Goal: Task Accomplishment & Management: Manage account settings

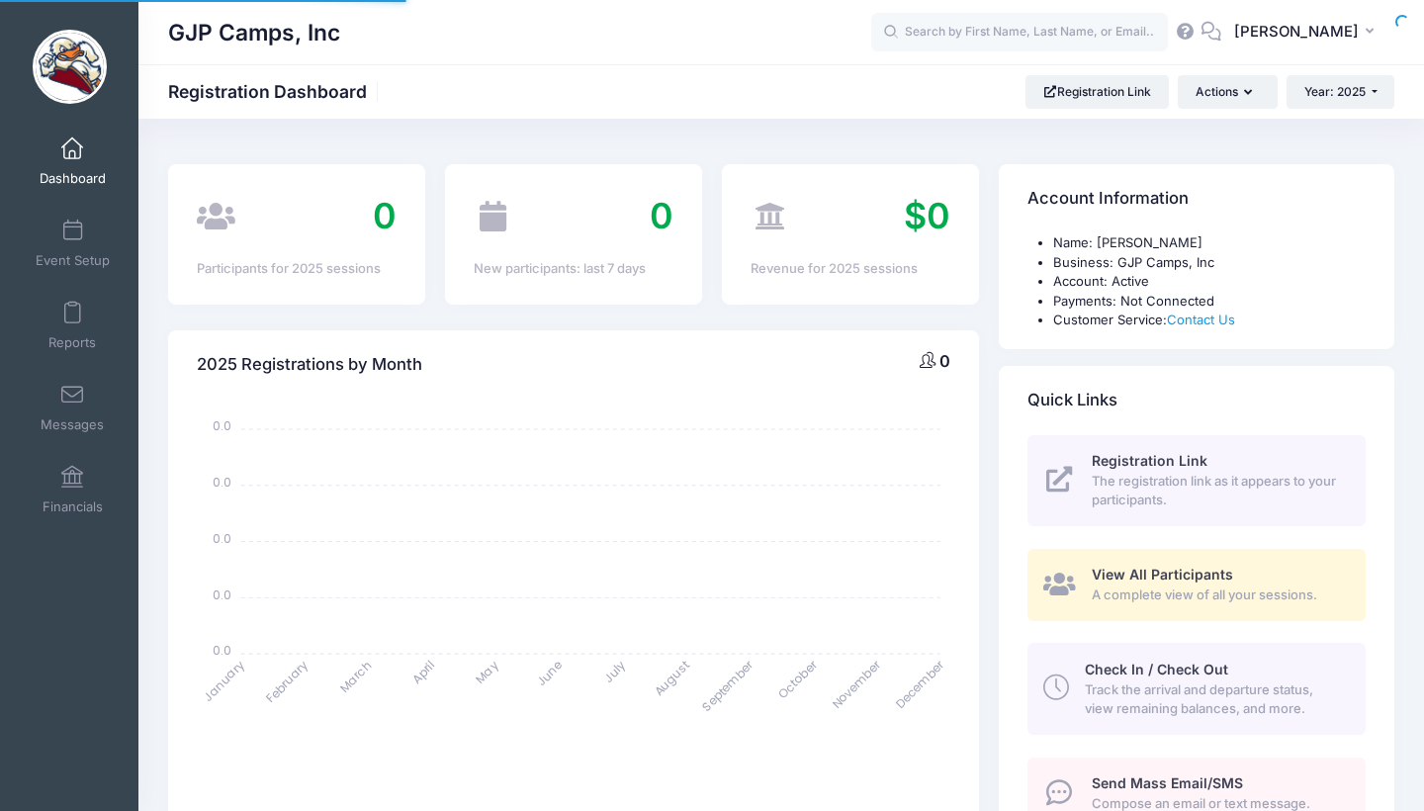
select select
click at [52, 151] on link "Dashboard" at bounding box center [73, 161] width 94 height 69
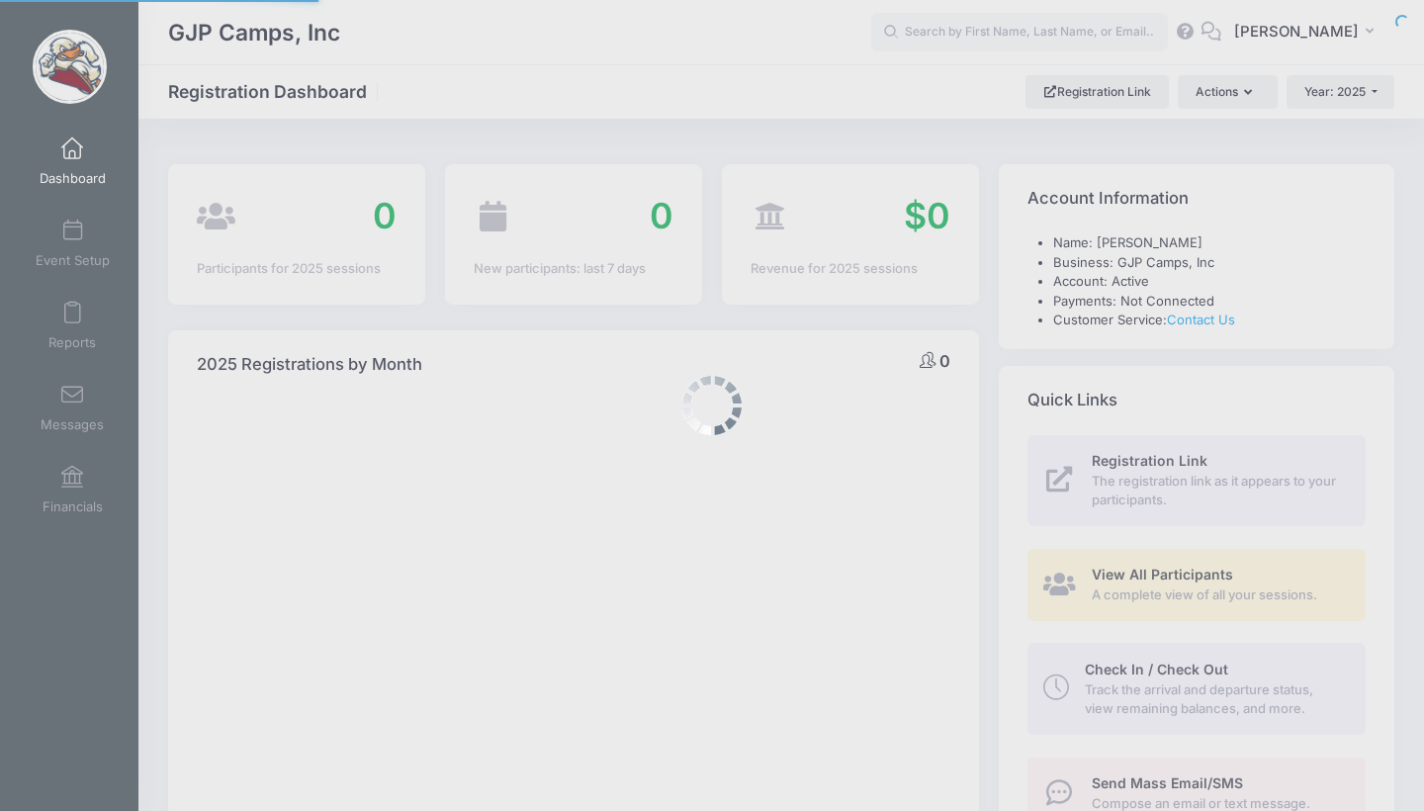
select select
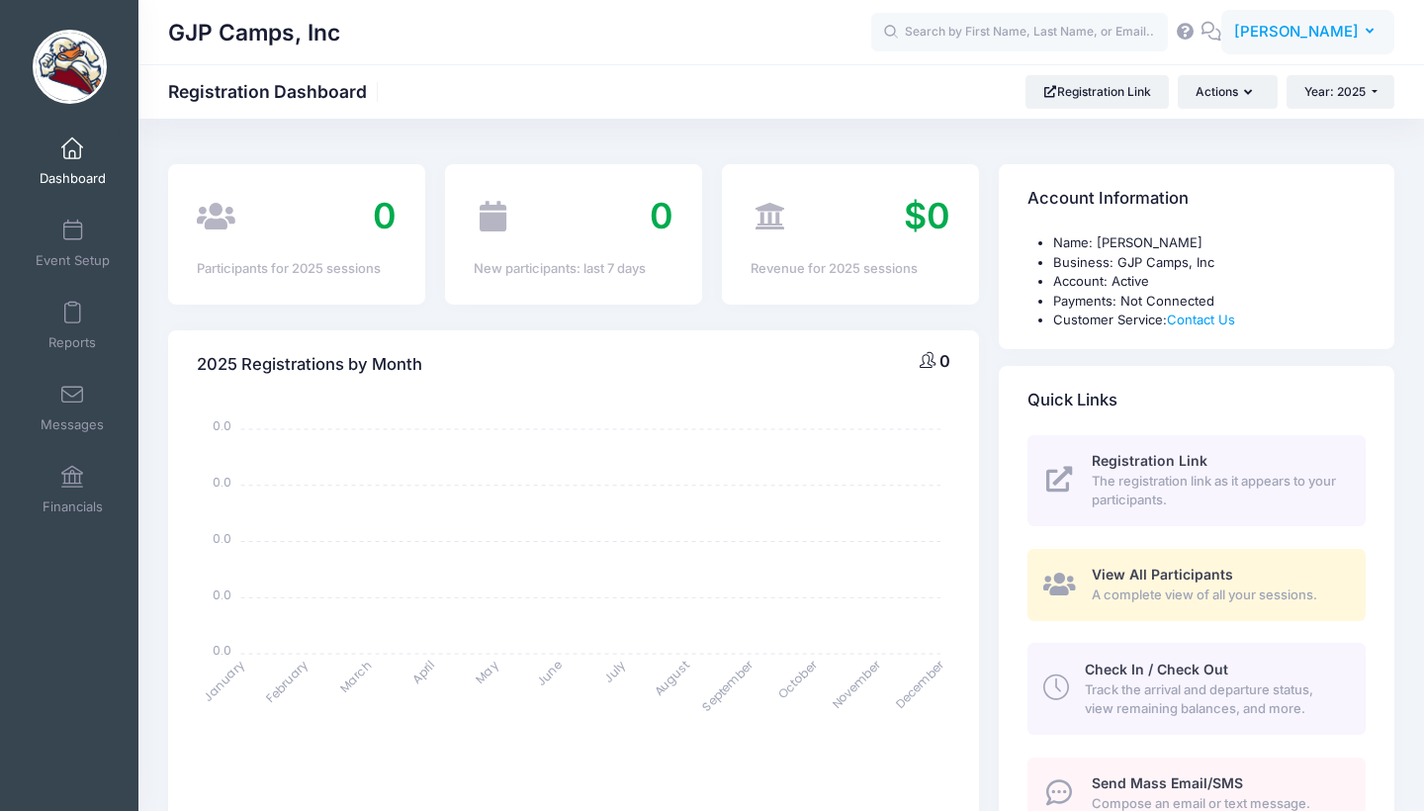
click at [1304, 32] on span "[PERSON_NAME]" at bounding box center [1296, 32] width 125 height 22
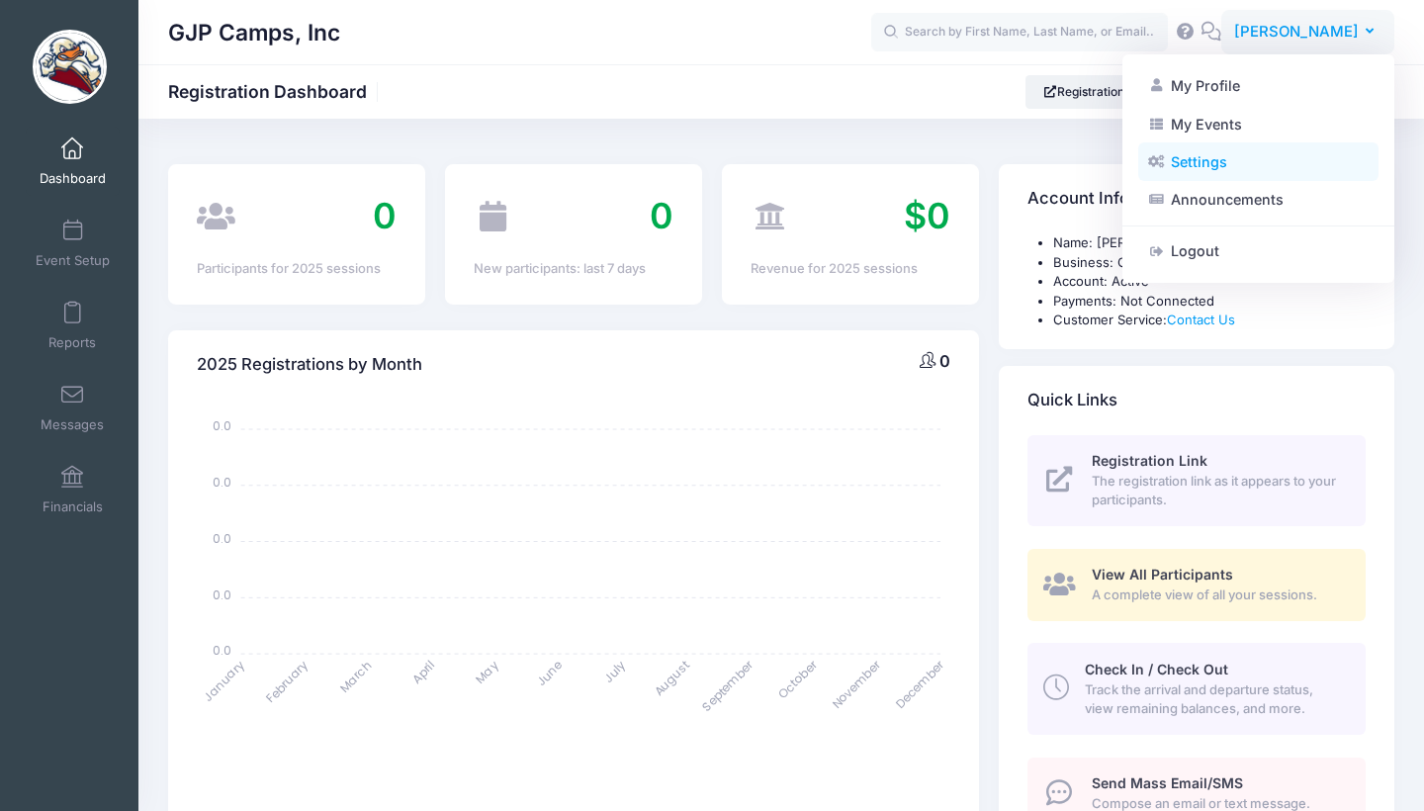
click at [1210, 158] on link "Settings" at bounding box center [1258, 162] width 240 height 38
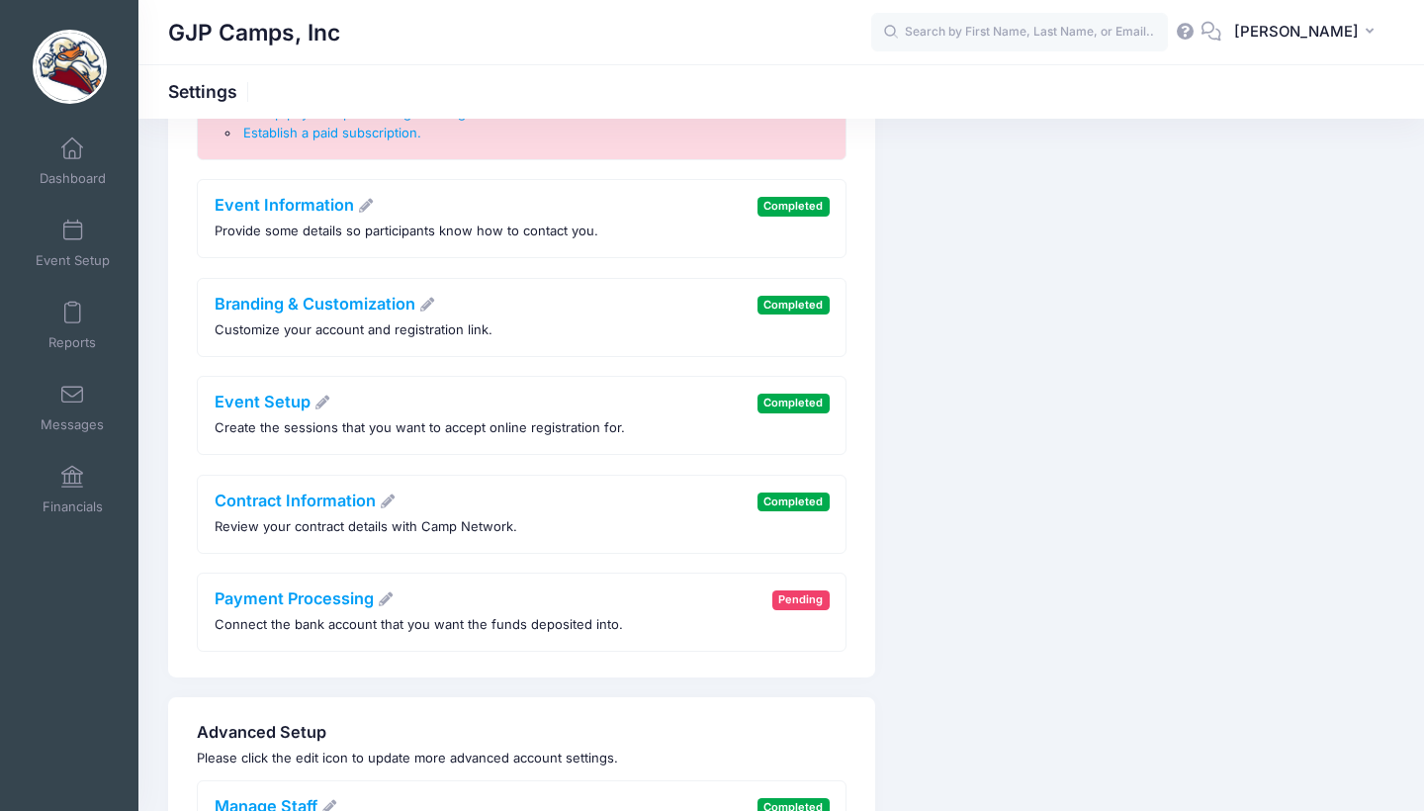
scroll to position [303, 0]
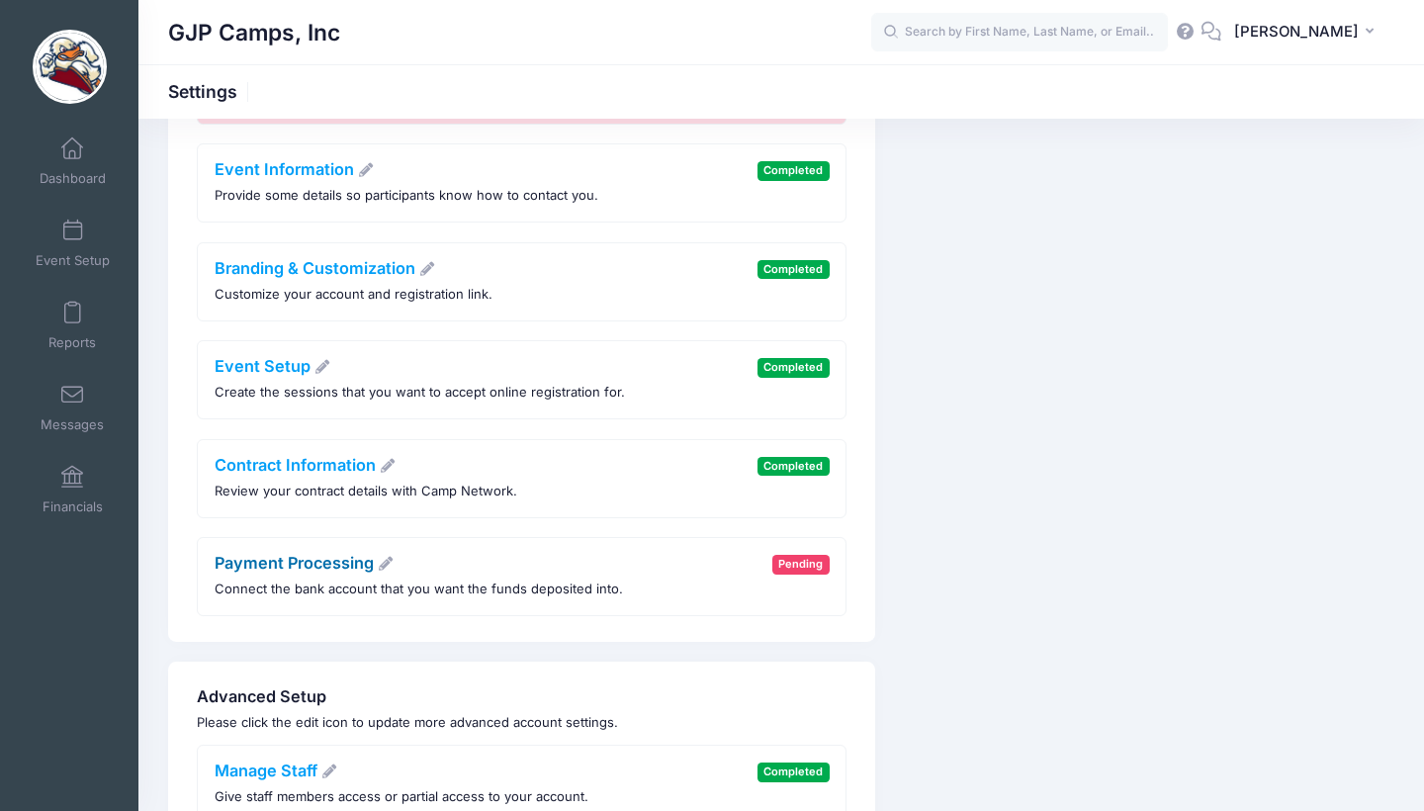
click at [318, 555] on link "Payment Processing" at bounding box center [305, 563] width 180 height 20
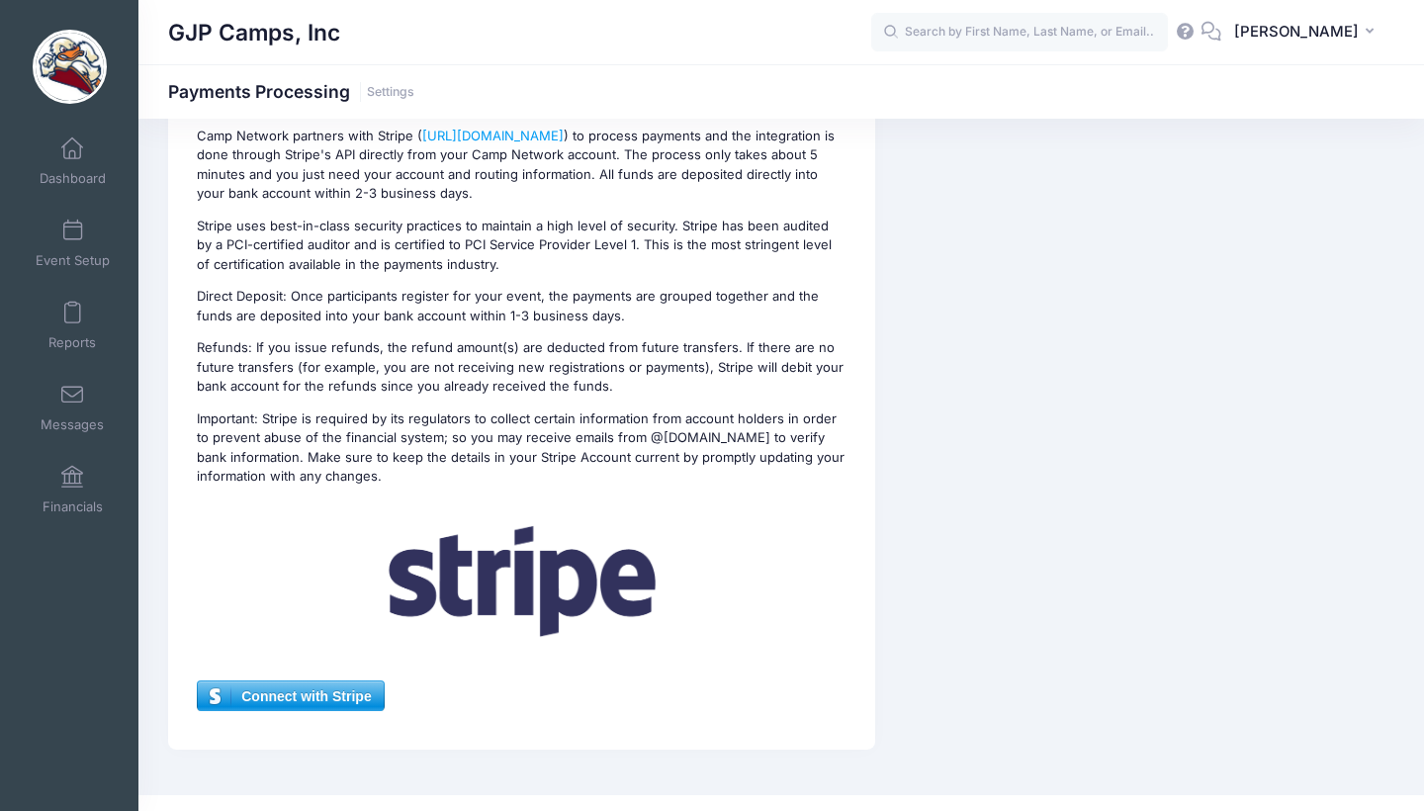
scroll to position [228, 0]
click at [276, 682] on span "Connect with Stripe" at bounding box center [290, 697] width 185 height 30
